Goal: Navigation & Orientation: Find specific page/section

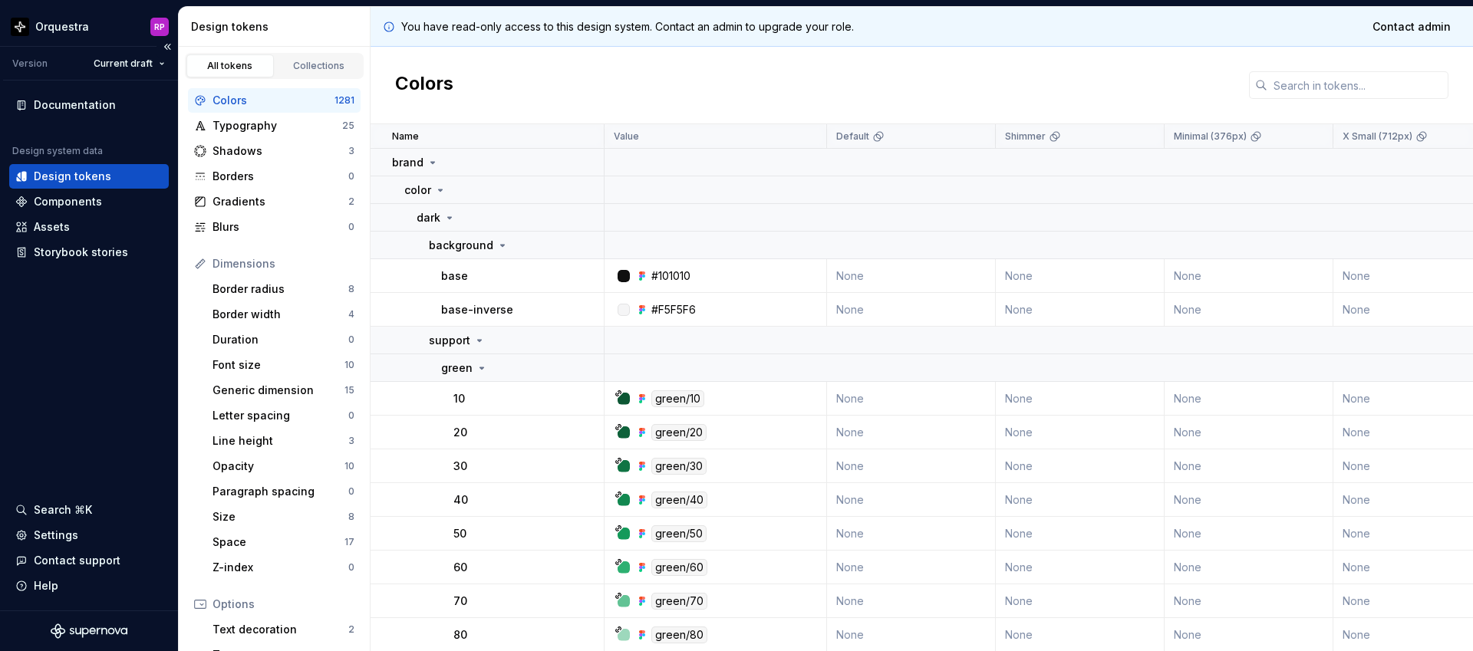
click at [91, 631] on icon "Supernova Logo" at bounding box center [93, 631] width 6 height 7
click at [95, 206] on div "Components" at bounding box center [68, 201] width 68 height 15
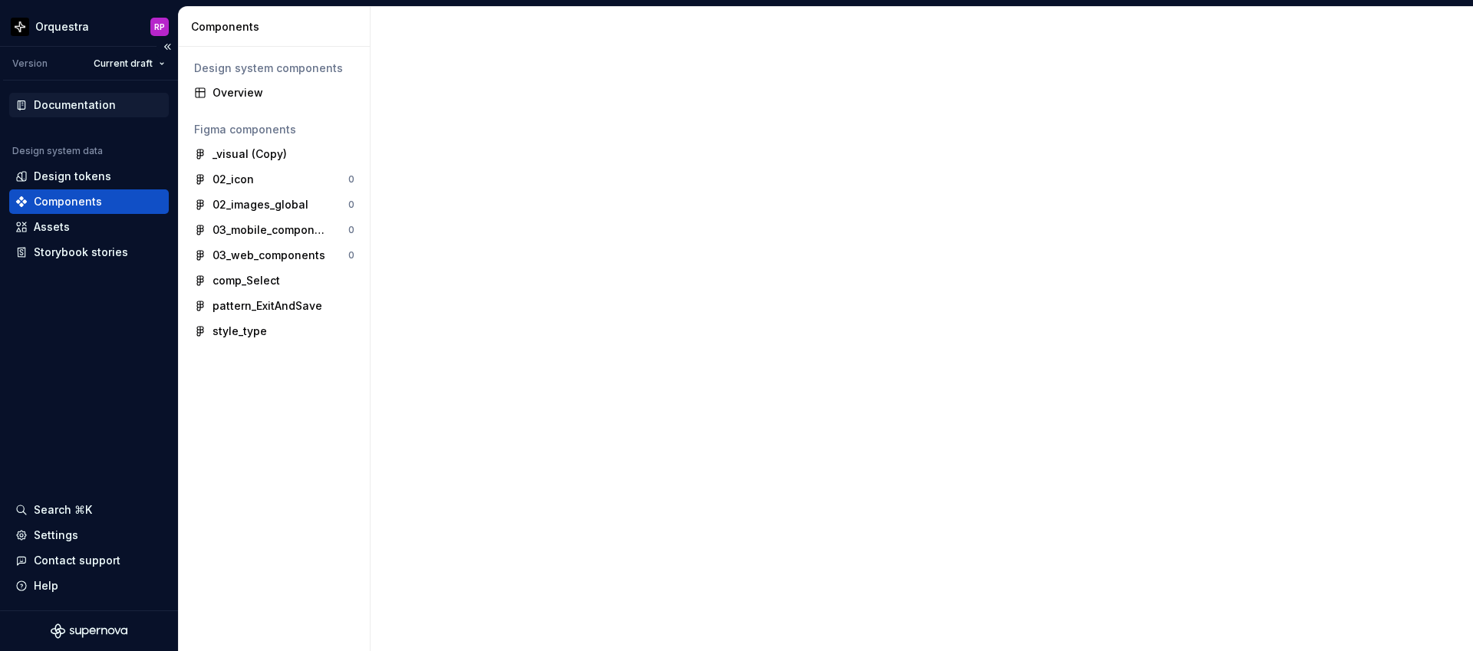
click at [87, 109] on div "Documentation" at bounding box center [75, 104] width 82 height 15
